Goal: Information Seeking & Learning: Check status

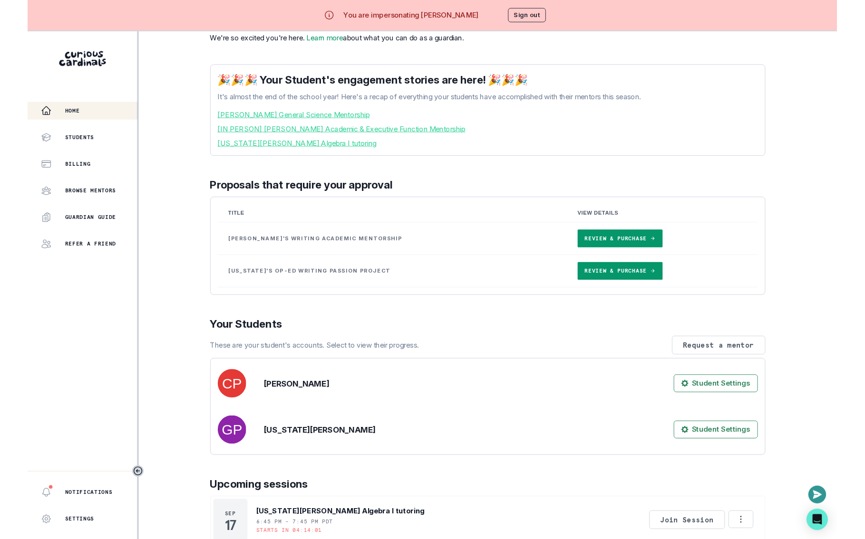
scroll to position [78, 0]
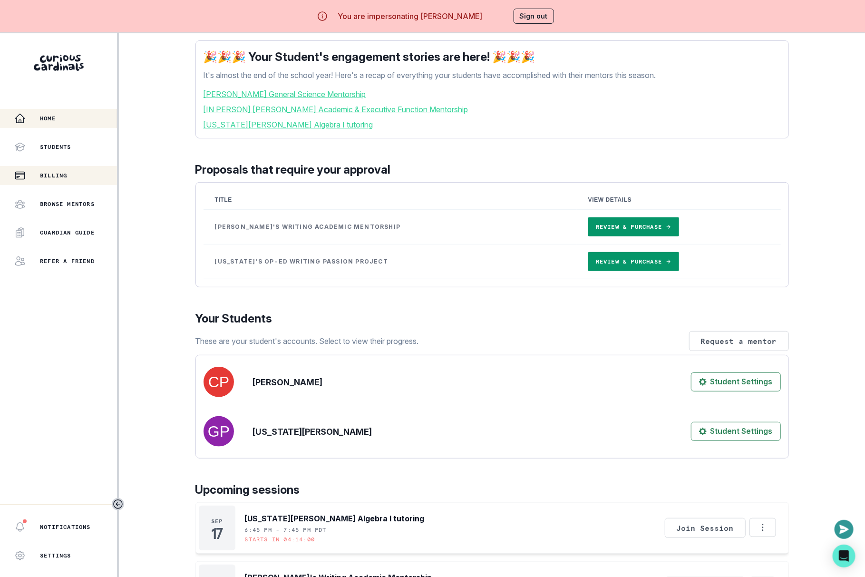
click at [69, 176] on div "Billing" at bounding box center [65, 175] width 103 height 11
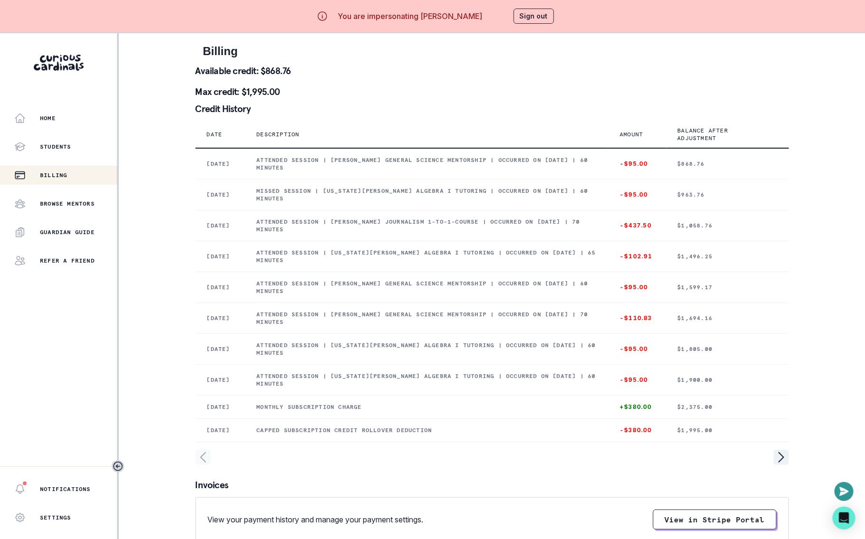
click at [268, 92] on p "Max credit: $1,995.00" at bounding box center [491, 92] width 593 height 10
click at [247, 82] on div "Available credit: $868.76 Max credit: $1,995.00" at bounding box center [491, 85] width 593 height 38
drag, startPoint x: 240, startPoint y: 87, endPoint x: 272, endPoint y: 87, distance: 31.8
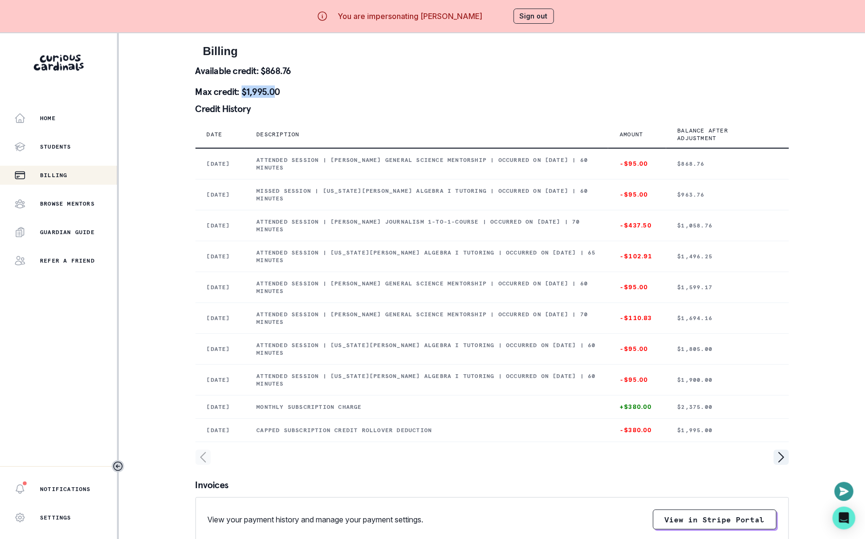
click at [272, 87] on p "Max credit: $1,995.00" at bounding box center [491, 92] width 593 height 10
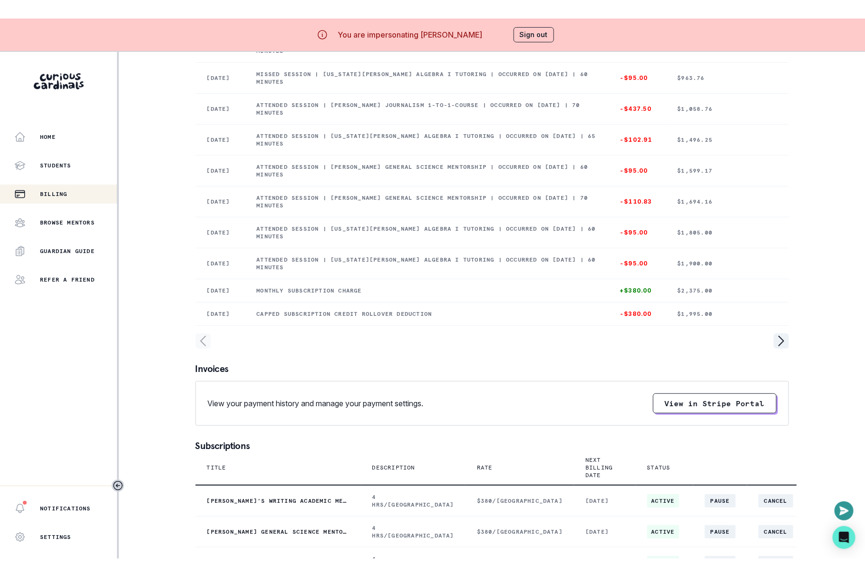
scroll to position [342, 0]
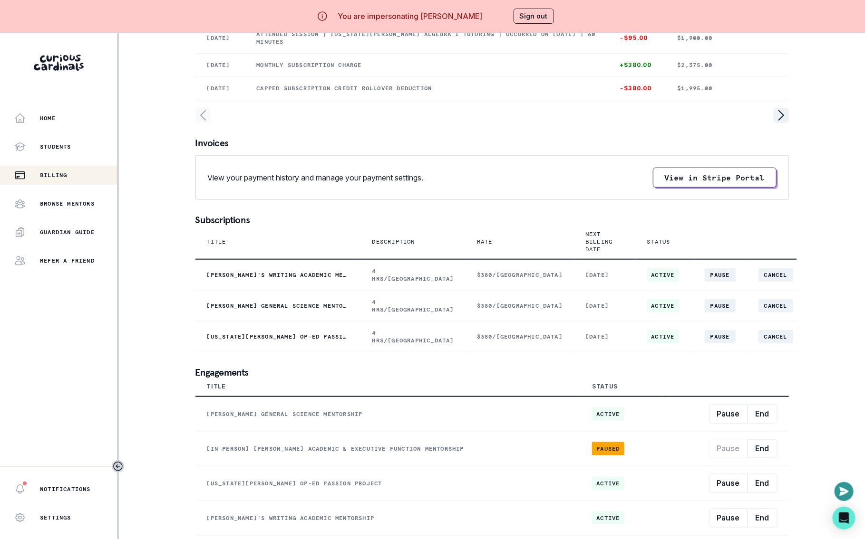
click at [534, 8] on div "You are impersonating [PERSON_NAME] Sign out" at bounding box center [433, 16] width 270 height 23
click at [532, 12] on button "Sign out" at bounding box center [533, 16] width 40 height 15
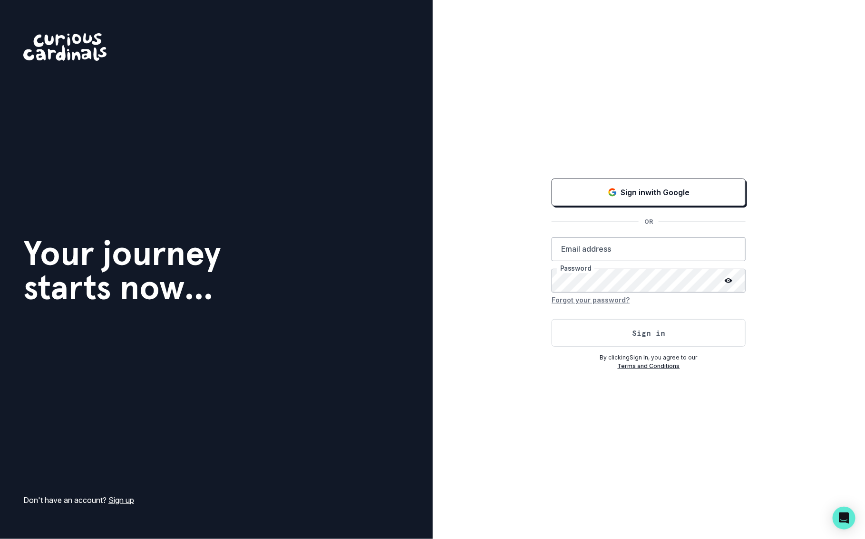
click at [382, 1] on div "Your journey starts now... Don't have an account? Sign up" at bounding box center [216, 269] width 433 height 539
type input "[EMAIL_ADDRESS][DOMAIN_NAME]"
